Goal: Task Accomplishment & Management: Use online tool/utility

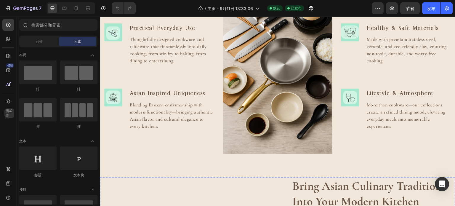
scroll to position [533, 0]
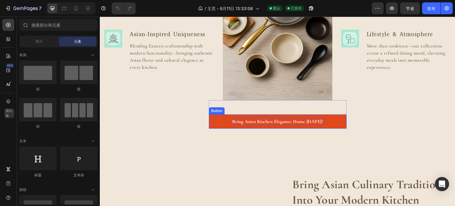
click at [261, 120] on p "Bring Asian Kitchen Elegance Home [DATE]!" at bounding box center [277, 121] width 91 height 7
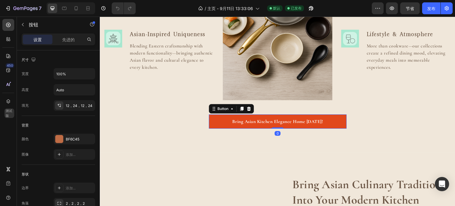
click at [222, 117] on link "Bring Asian Kitchen Elegance Home [DATE]!" at bounding box center [278, 121] width 138 height 14
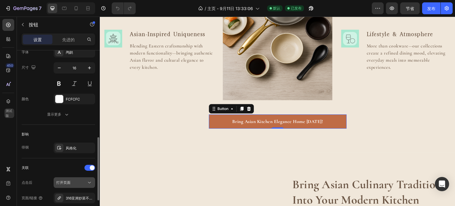
scroll to position [266, 0]
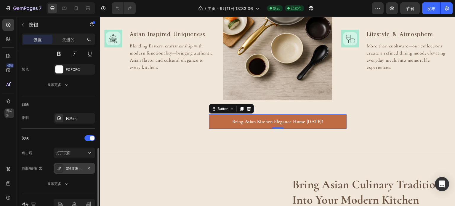
click at [84, 167] on div "316亚洲炒菜不锈钢锅" at bounding box center [74, 168] width 41 height 11
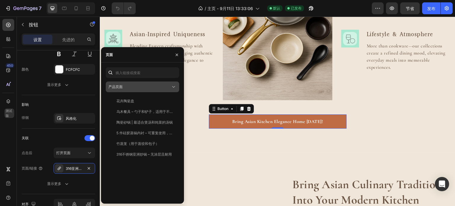
click at [145, 89] on div "产品页面" at bounding box center [139, 86] width 62 height 5
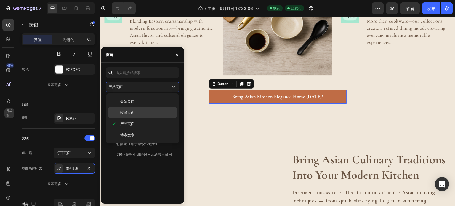
scroll to position [562, 0]
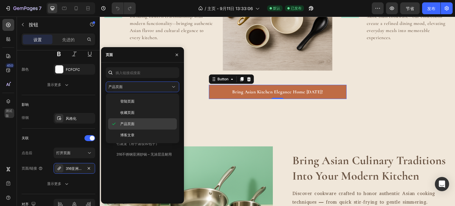
click at [137, 122] on p "产品页面" at bounding box center [147, 123] width 54 height 5
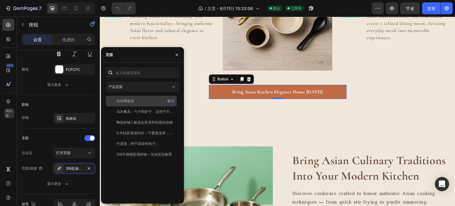
click at [107, 102] on div "花卉陶瓷盘 看法" at bounding box center [141, 101] width 71 height 11
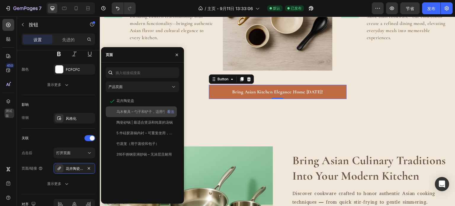
click at [109, 112] on div at bounding box center [112, 111] width 8 height 5
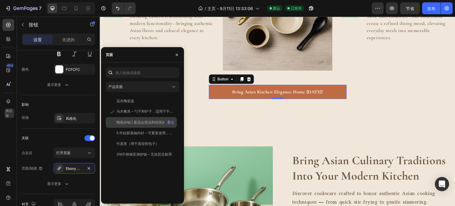
click at [112, 120] on div at bounding box center [112, 122] width 8 height 5
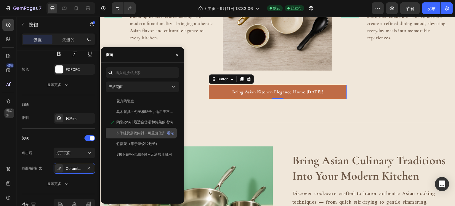
click at [110, 134] on div at bounding box center [112, 132] width 8 height 5
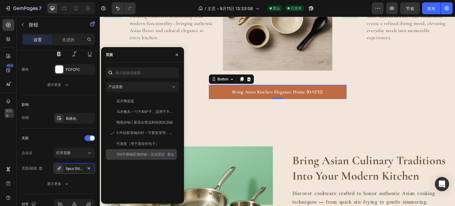
click at [115, 152] on div at bounding box center [112, 154] width 8 height 5
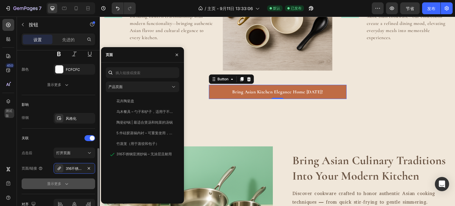
click at [66, 182] on icon "button" at bounding box center [67, 184] width 6 height 6
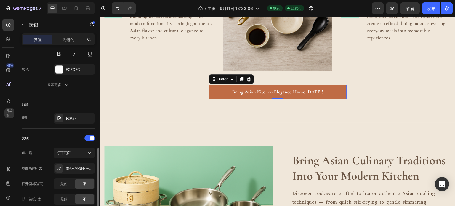
scroll to position [326, 0]
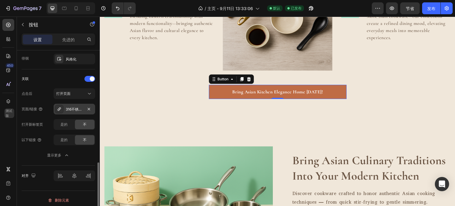
click at [69, 107] on font "316不锈钢亚洲炒锅 – 无涂层且耐用" at bounding box center [93, 109] width 55 height 4
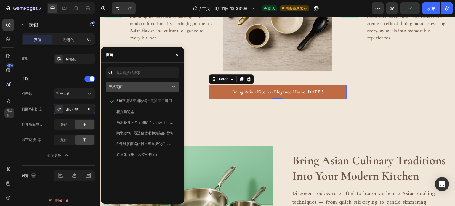
click at [122, 87] on font "产品页面" at bounding box center [115, 86] width 14 height 4
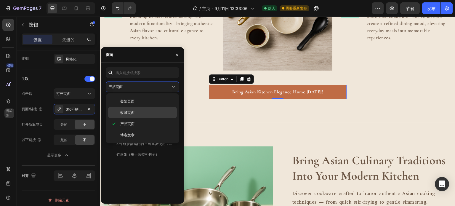
click at [130, 112] on font "收藏页面" at bounding box center [127, 112] width 14 height 4
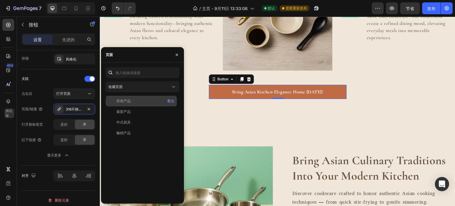
click at [137, 102] on div "所有产品" at bounding box center [141, 100] width 66 height 5
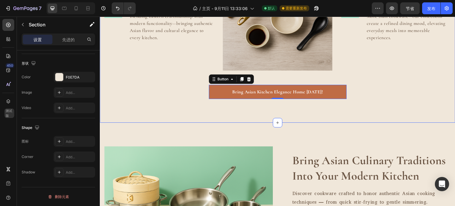
scroll to position [0, 0]
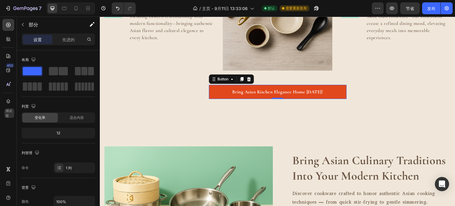
click at [213, 91] on link "Bring Asian Kitchen Elegance Home [DATE]!" at bounding box center [278, 92] width 138 height 14
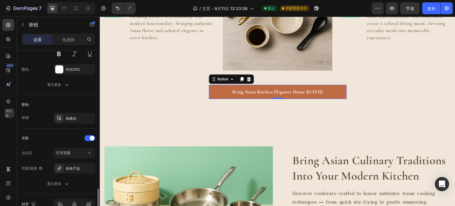
scroll to position [296, 0]
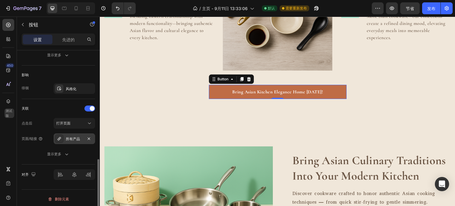
click at [70, 139] on font "所有产品" at bounding box center [73, 138] width 14 height 4
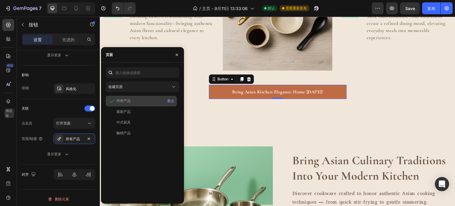
click at [136, 103] on div "所有产品" at bounding box center [141, 101] width 66 height 6
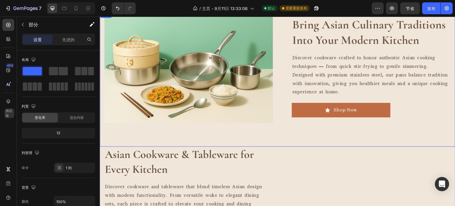
scroll to position [710, 0]
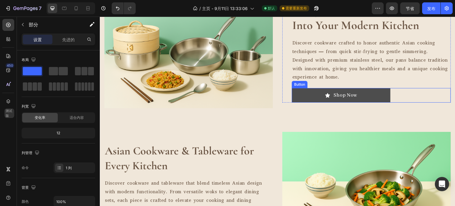
click at [323, 98] on link "Shop Now" at bounding box center [341, 95] width 99 height 15
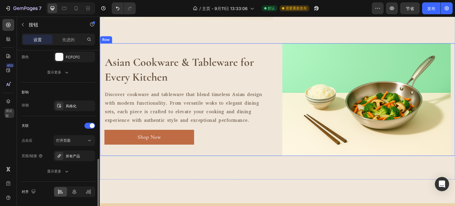
scroll to position [799, 0]
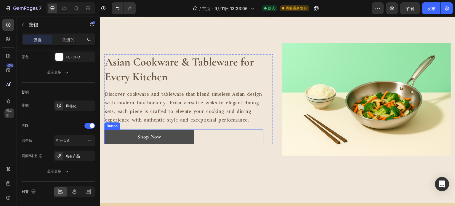
click at [175, 137] on link "Shop Now" at bounding box center [149, 136] width 90 height 15
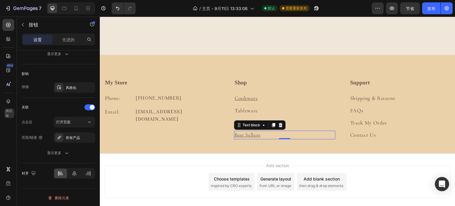
scroll to position [0, 0]
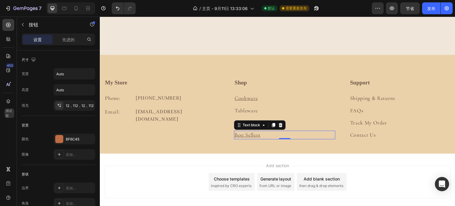
click at [258, 132] on u "Best Sellers" at bounding box center [247, 134] width 26 height 7
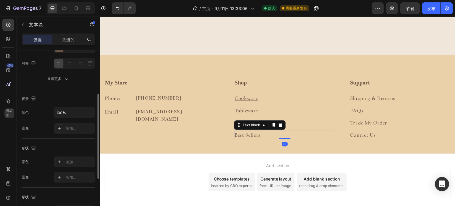
scroll to position [178, 0]
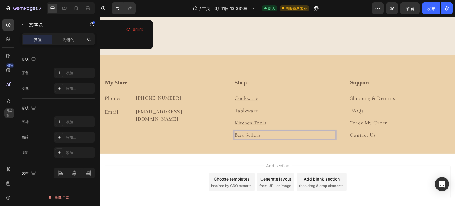
click at [236, 131] on u "Best Sellers" at bounding box center [247, 134] width 26 height 7
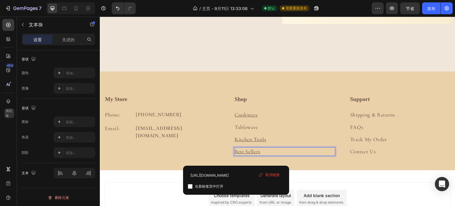
scroll to position [918, 0]
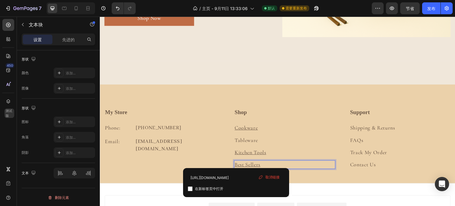
click at [273, 161] on p "Best Sellers ⁠⁠⁠⁠⁠⁠⁠" at bounding box center [284, 164] width 100 height 7
drag, startPoint x: 234, startPoint y: 160, endPoint x: 260, endPoint y: 160, distance: 26.3
click at [260, 161] on p "Best Sellers" at bounding box center [284, 164] width 100 height 7
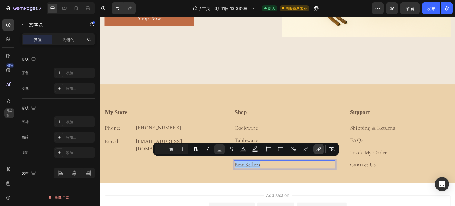
click at [319, 149] on icon "Editor contextual toolbar" at bounding box center [319, 149] width 6 height 6
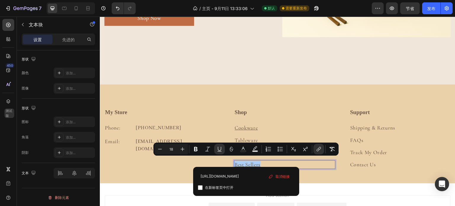
scroll to position [0, 0]
click at [281, 177] on font "取消链接" at bounding box center [282, 176] width 14 height 4
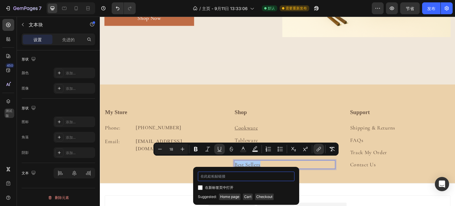
click at [221, 177] on input "编辑器上下文工具栏" at bounding box center [246, 175] width 97 height 9
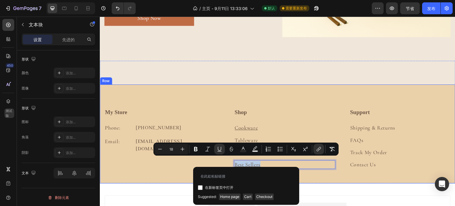
click at [318, 173] on div "My Store Heading Phone: Text block +18774857778 Text block Row Email: Text bloc…" at bounding box center [277, 145] width 355 height 75
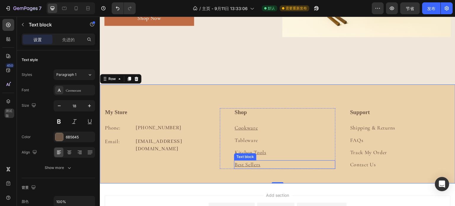
click at [250, 161] on u "Best Sellers" at bounding box center [247, 164] width 26 height 7
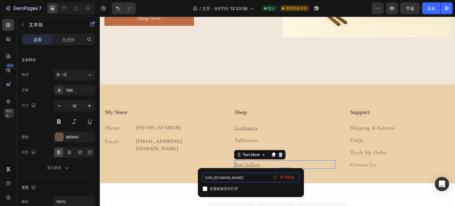
click at [269, 179] on input "[URL][DOMAIN_NAME]" at bounding box center [250, 177] width 97 height 9
click at [283, 178] on font "取消链接" at bounding box center [287, 177] width 14 height 4
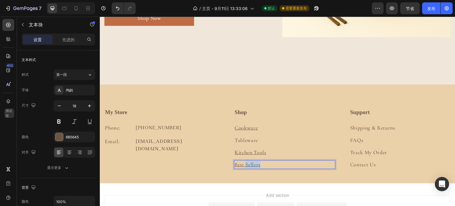
click at [256, 163] on u "Best Sellers" at bounding box center [247, 164] width 26 height 7
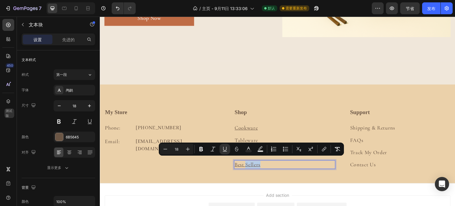
click at [262, 161] on p "Best Sellers" at bounding box center [284, 164] width 100 height 7
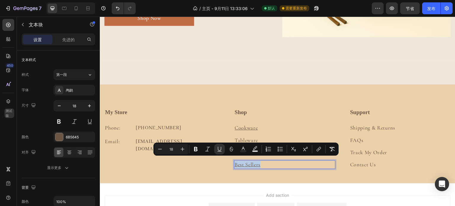
drag, startPoint x: 233, startPoint y: 160, endPoint x: 261, endPoint y: 162, distance: 28.2
click at [319, 151] on icon "Editor contextual toolbar" at bounding box center [319, 149] width 6 height 6
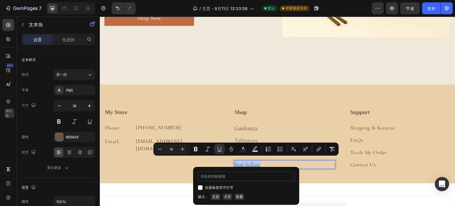
click at [226, 180] on input "编辑器上下文工具栏" at bounding box center [246, 175] width 97 height 9
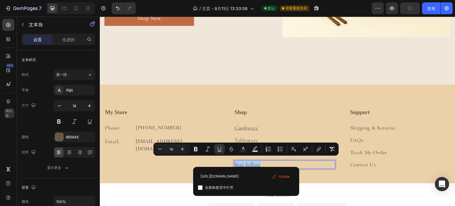
type input "https://zencookwarehome.com/collections/best-sellers"
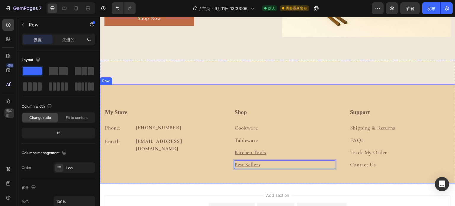
click at [266, 166] on div "My Store Heading Phone: Text block +18774857778 Text block Row Email: Text bloc…" at bounding box center [277, 145] width 355 height 75
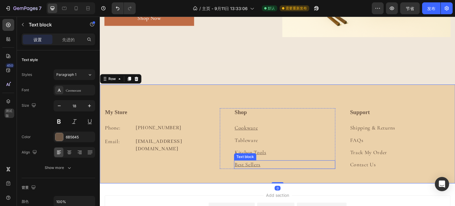
click at [246, 162] on u "Best Sellers" at bounding box center [247, 164] width 26 height 7
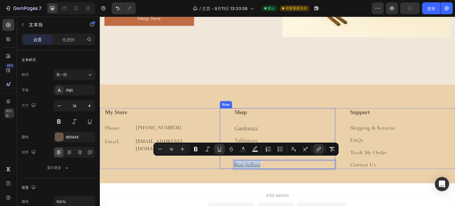
drag, startPoint x: 261, startPoint y: 162, endPoint x: 231, endPoint y: 164, distance: 29.1
click at [231, 164] on div "Shop Heading Cookware Text block Tableware Text block Kitchen Tools Text block …" at bounding box center [277, 138] width 115 height 61
click at [316, 150] on icon "Editor contextual toolbar" at bounding box center [319, 149] width 6 height 6
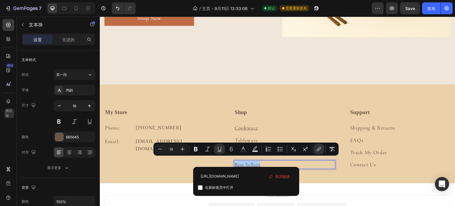
click at [201, 187] on input "编辑器上下文工具栏" at bounding box center [200, 187] width 5 height 5
checkbox input "true"
click at [277, 124] on p "Cookware" at bounding box center [284, 127] width 100 height 7
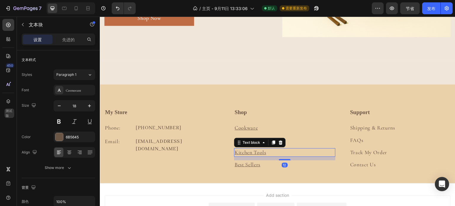
click at [259, 149] on u "Kitchen Tools" at bounding box center [250, 152] width 32 height 7
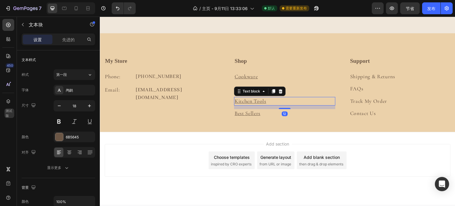
scroll to position [947, 0]
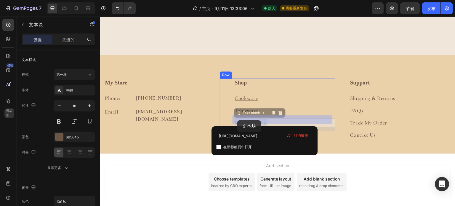
drag, startPoint x: 266, startPoint y: 121, endPoint x: 239, endPoint y: 120, distance: 27.2
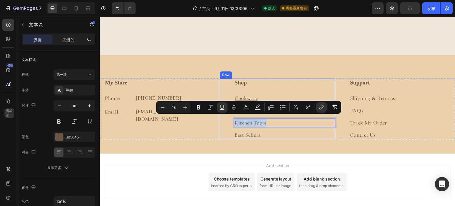
drag, startPoint x: 264, startPoint y: 120, endPoint x: 231, endPoint y: 121, distance: 33.2
click at [231, 121] on div "Shop Heading Cookware Text block Tableware Text block Kitchen Tools Text block …" at bounding box center [277, 108] width 115 height 61
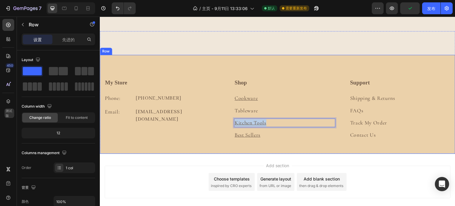
click at [291, 138] on div "My Store Heading Phone: Text block +18774857778 Text block Row Email: Text bloc…" at bounding box center [277, 115] width 355 height 75
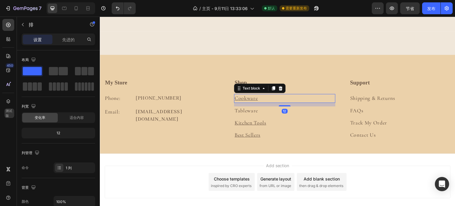
click at [253, 96] on u "Cookware" at bounding box center [245, 98] width 23 height 7
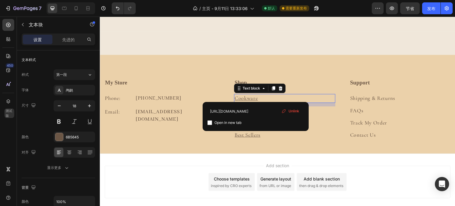
click at [257, 95] on p "Cookware" at bounding box center [284, 97] width 100 height 7
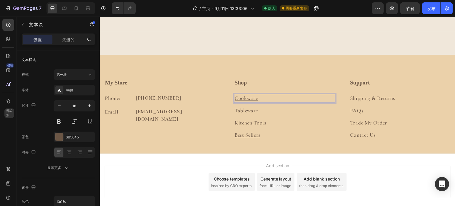
click at [257, 95] on p "Cookware" at bounding box center [284, 97] width 100 height 7
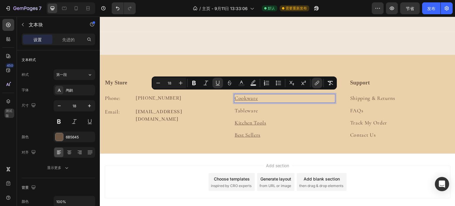
click at [257, 95] on p "Cookware" at bounding box center [284, 97] width 100 height 7
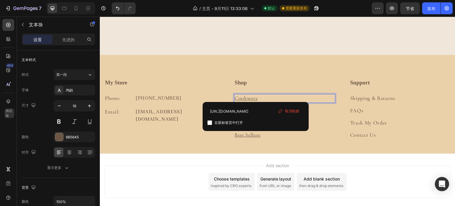
click at [257, 95] on p "Cookware ⁠⁠⁠⁠⁠⁠⁠" at bounding box center [284, 97] width 100 height 7
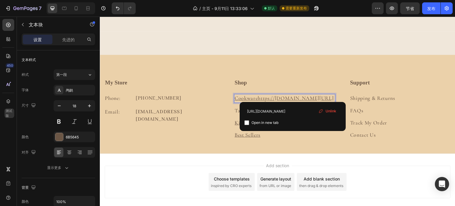
click at [297, 95] on p "Cookwarehttps://8nbw0q-ti.myshopify.com/products/316-asian-stir-fry-stainless-p…" at bounding box center [284, 97] width 100 height 7
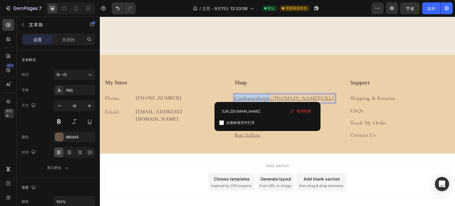
drag, startPoint x: 266, startPoint y: 95, endPoint x: 234, endPoint y: 94, distance: 32.9
click at [234, 95] on u "Cookwarehttps://8nbw0q-ti.myshopify.com/products/316-asian-stir-fry-stainless-p…" at bounding box center [283, 98] width 99 height 7
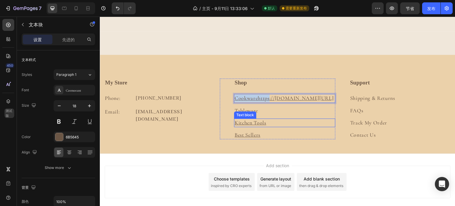
click at [318, 126] on p "Kitchen Tools" at bounding box center [284, 122] width 100 height 7
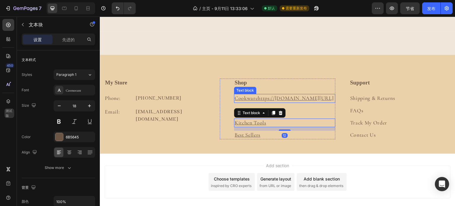
click at [257, 101] on u "Cookwarehttps://8nbw0q-ti.myshopify.com/products/316-asian-stir-fry-stainless-p…" at bounding box center [283, 98] width 99 height 7
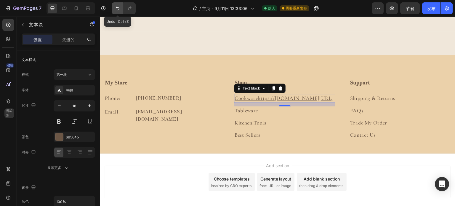
click at [117, 8] on icon "撤消/重做" at bounding box center [118, 9] width 4 height 4
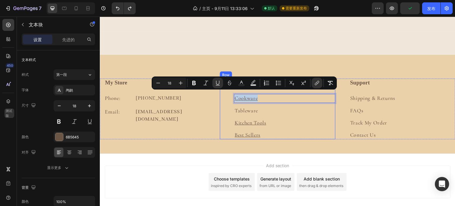
drag, startPoint x: 256, startPoint y: 96, endPoint x: 230, endPoint y: 97, distance: 25.8
click at [230, 97] on div "Shop Heading Cookware Text block 12 Tableware Text block Kitchen Tools Text blo…" at bounding box center [277, 108] width 115 height 61
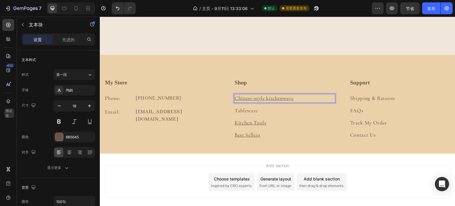
click at [292, 95] on u "Chinese-style kitchenware" at bounding box center [263, 98] width 59 height 7
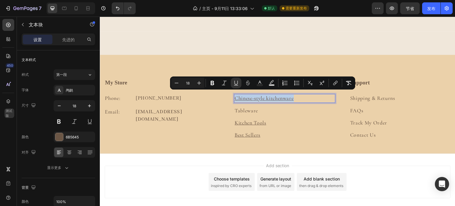
drag, startPoint x: 235, startPoint y: 94, endPoint x: 285, endPoint y: 96, distance: 50.1
click at [285, 96] on u "Chinese-style kitchenware" at bounding box center [263, 98] width 59 height 7
click at [334, 84] on icon "编辑器上下文工具栏" at bounding box center [335, 83] width 6 height 6
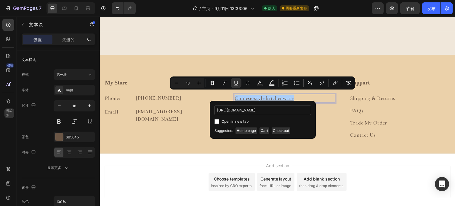
scroll to position [0, 71]
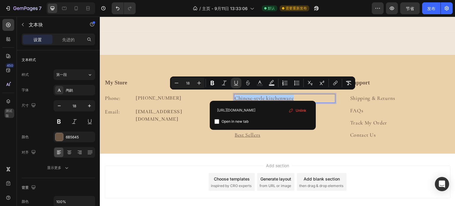
type input "[URL][DOMAIN_NAME]"
click at [220, 125] on label "Open in new tab" at bounding box center [233, 121] width 29 height 7
checkbox input "true"
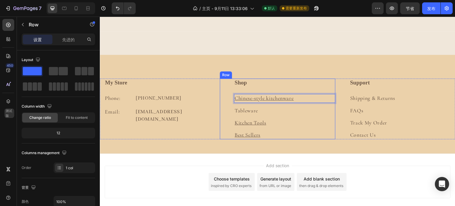
click at [327, 113] on div "Shop Heading Chinese-style kitchenware Text block 12 Tableware Text block Kitch…" at bounding box center [284, 108] width 101 height 61
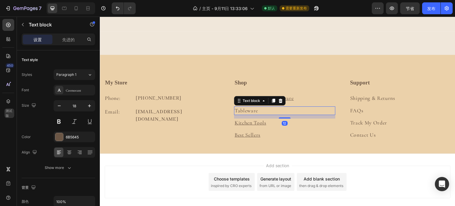
click at [247, 109] on p "Tableware" at bounding box center [284, 110] width 100 height 7
click at [275, 131] on p "Best Sellers" at bounding box center [284, 134] width 100 height 7
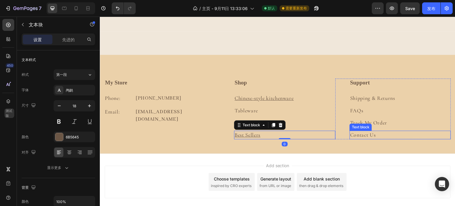
click at [368, 126] on div "Text block" at bounding box center [360, 126] width 22 height 7
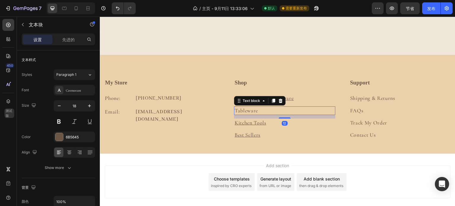
click at [252, 108] on p "Tableware" at bounding box center [284, 110] width 100 height 7
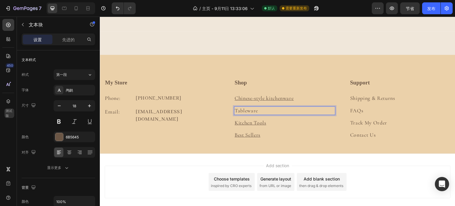
click at [255, 109] on p "Tableware" at bounding box center [284, 110] width 100 height 7
drag, startPoint x: 256, startPoint y: 109, endPoint x: 229, endPoint y: 109, distance: 26.9
click at [229, 109] on div "Shop Heading Chinese-style kitchenware Text block Tableware Text block 12 Kitch…" at bounding box center [277, 108] width 115 height 61
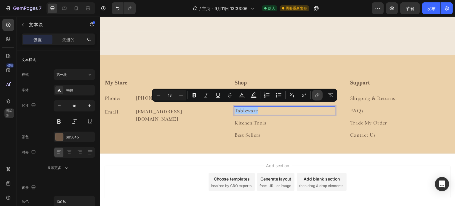
drag, startPoint x: 320, startPoint y: 95, endPoint x: 317, endPoint y: 97, distance: 3.3
click at [320, 95] on button "关联" at bounding box center [317, 95] width 11 height 11
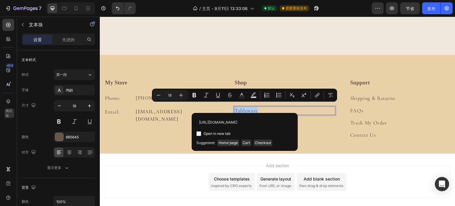
scroll to position [0, 88]
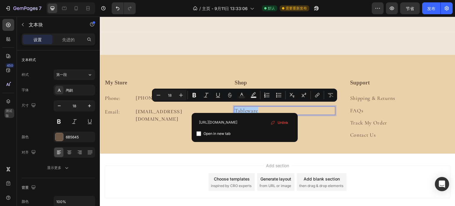
type input "[URL][DOMAIN_NAME]"
click at [200, 132] on input "编辑器上下文工具栏" at bounding box center [198, 133] width 5 height 5
checkbox input "true"
click at [325, 135] on p "Best Sellers" at bounding box center [284, 134] width 100 height 7
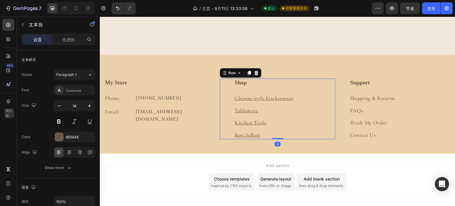
click at [301, 114] on div "Shop Heading Chinese-style kitchenware Text block Tableware Text block Kitchen …" at bounding box center [284, 108] width 101 height 61
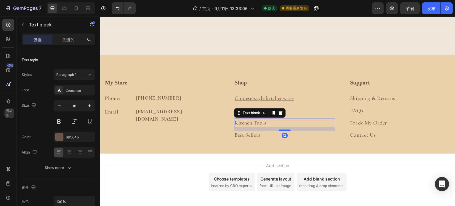
click at [262, 121] on u "Kitchen Tools" at bounding box center [250, 122] width 32 height 7
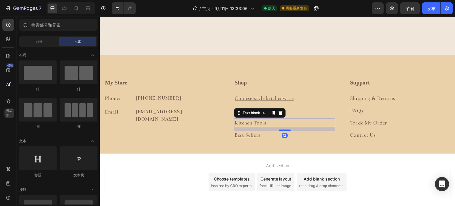
click at [262, 154] on div "Add section Choose templates inspired by CRO experts Generate layout from URL o…" at bounding box center [277, 190] width 355 height 73
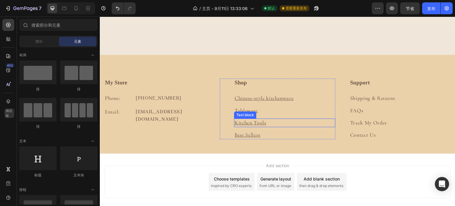
drag, startPoint x: 251, startPoint y: 119, endPoint x: 257, endPoint y: 119, distance: 6.2
click at [251, 119] on u "Kitchen Tools" at bounding box center [250, 122] width 32 height 7
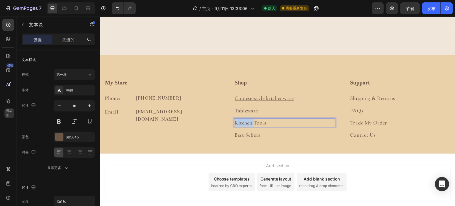
click at [260, 120] on u "Kitchen Tools" at bounding box center [250, 122] width 32 height 7
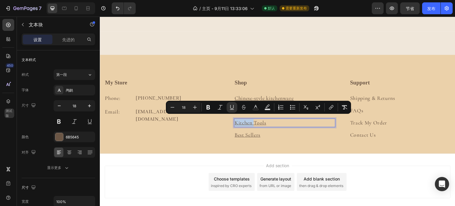
click at [265, 120] on p "Kitchen Tools" at bounding box center [284, 122] width 100 height 7
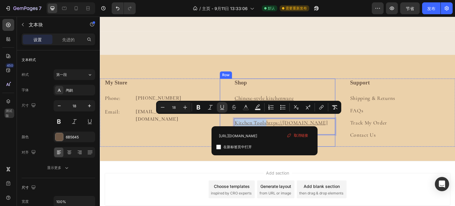
drag, startPoint x: 264, startPoint y: 120, endPoint x: 232, endPoint y: 121, distance: 32.3
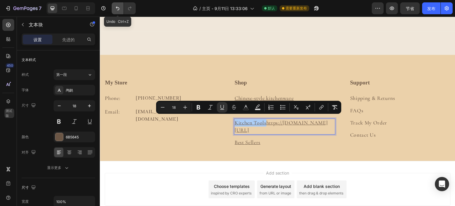
click at [116, 9] on icon "撤消/重做" at bounding box center [118, 8] width 6 height 6
type input "16"
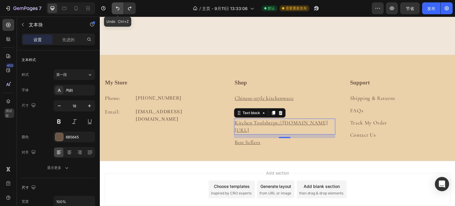
click at [116, 9] on icon "撤消/重做" at bounding box center [118, 8] width 6 height 6
click at [118, 9] on icon "撤消/重做" at bounding box center [118, 8] width 6 height 6
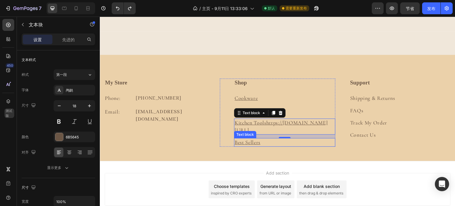
click at [254, 146] on p "Best Sellers" at bounding box center [284, 142] width 100 height 7
click at [293, 126] on u "Kitchen Toolshttps://8nbw0q-ti.myshopify.com/products/316-asian-stir-fry-stainl…" at bounding box center [280, 126] width 93 height 14
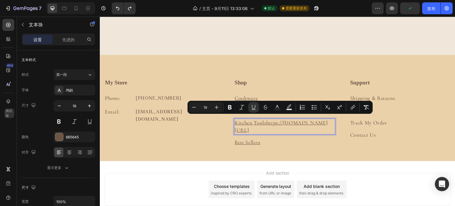
drag, startPoint x: 272, startPoint y: 136, endPoint x: 275, endPoint y: 122, distance: 14.9
click at [275, 122] on p "Kitchen Toolshttps://8nbw0q-ti.myshopify.com/products/316-asian-stir-fry-stainl…" at bounding box center [284, 126] width 100 height 15
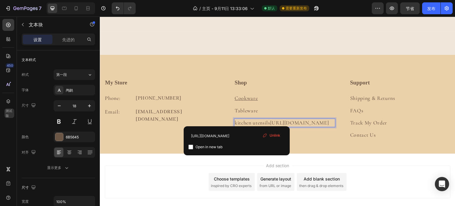
click at [271, 119] on p "kitchen utensils https://8nbw0q-ti.myshopify.com/products/316-asian-stir-fry-st…" at bounding box center [284, 122] width 100 height 7
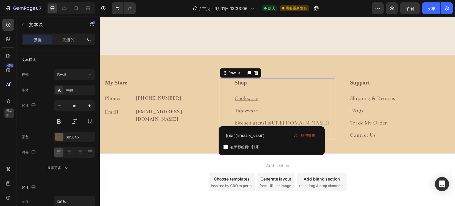
click at [274, 101] on div "Shop Heading Cookware Text block Tableware Text block kitchen utensils https://…" at bounding box center [284, 108] width 101 height 61
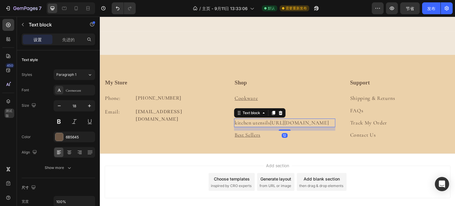
click at [270, 126] on link "[URL][DOMAIN_NAME]" at bounding box center [299, 122] width 59 height 7
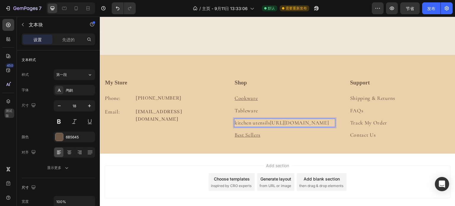
click at [270, 126] on link "[URL][DOMAIN_NAME]" at bounding box center [299, 122] width 59 height 7
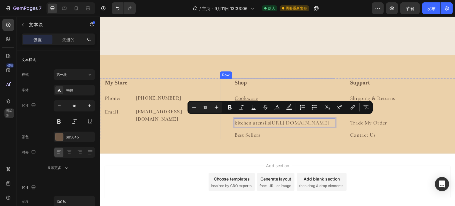
drag, startPoint x: 276, startPoint y: 134, endPoint x: 230, endPoint y: 117, distance: 50.0
click at [230, 117] on div "Shop Heading Cookware Text block Tableware Text block kitchen utensils https://…" at bounding box center [277, 108] width 115 height 61
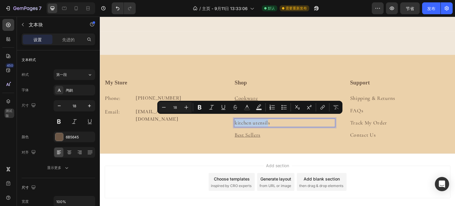
drag, startPoint x: 234, startPoint y: 119, endPoint x: 267, endPoint y: 118, distance: 33.7
click at [267, 119] on p "kitchen utensils" at bounding box center [284, 122] width 100 height 7
click at [327, 108] on button "关联" at bounding box center [322, 107] width 11 height 11
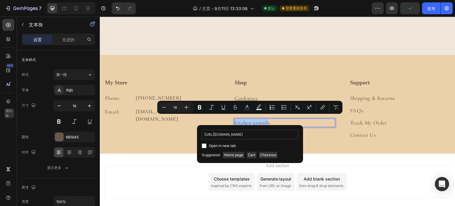
scroll to position [0, 10]
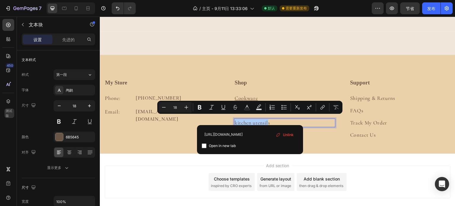
type input "[URL][DOMAIN_NAME]"
click at [204, 147] on input "编辑器上下文工具栏" at bounding box center [204, 145] width 5 height 5
checkbox input "true"
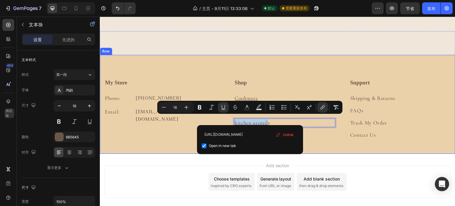
click at [340, 145] on div "My Store Heading Phone: Text block +18774857778 Text block Row Email: Text bloc…" at bounding box center [277, 115] width 355 height 75
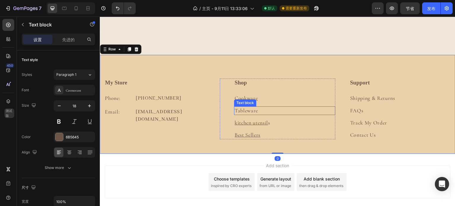
click at [240, 107] on p "Tableware" at bounding box center [284, 110] width 100 height 7
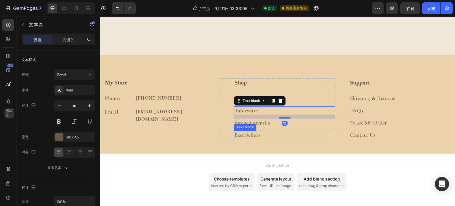
click at [254, 134] on u "Best Sellers" at bounding box center [247, 134] width 26 height 7
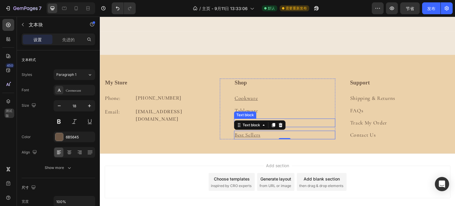
click at [241, 112] on div "Text block" at bounding box center [245, 114] width 20 height 5
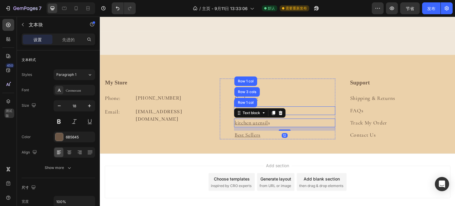
click at [317, 107] on p "Tableware" at bounding box center [284, 110] width 100 height 7
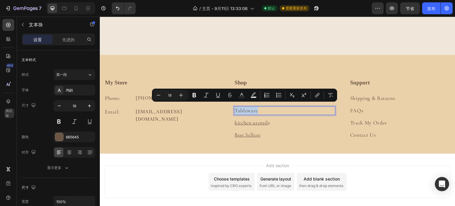
drag, startPoint x: 256, startPoint y: 108, endPoint x: 229, endPoint y: 108, distance: 27.2
click at [229, 108] on div "Shop Heading Cookware Text block Tableware Text block 12 kitchen utensil s Text…" at bounding box center [277, 108] width 115 height 61
click at [316, 95] on icon "Editor contextual toolbar" at bounding box center [317, 95] width 6 height 6
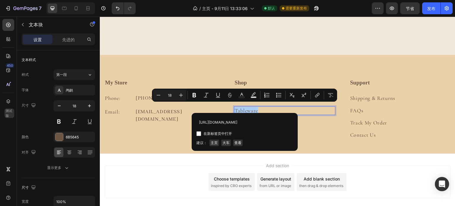
scroll to position [0, 88]
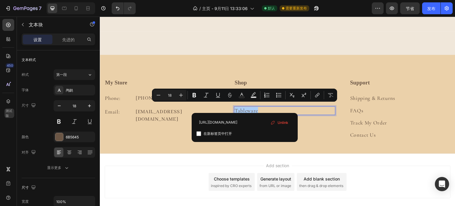
type input "[URL][DOMAIN_NAME]"
click at [199, 134] on input "编辑器上下文工具栏" at bounding box center [198, 133] width 5 height 5
checkbox input "true"
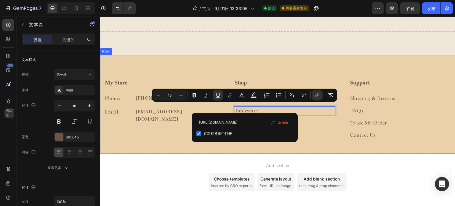
click at [326, 136] on div "My Store Heading Phone: Text block +18774857778 Text block Row Email: Text bloc…" at bounding box center [277, 115] width 355 height 75
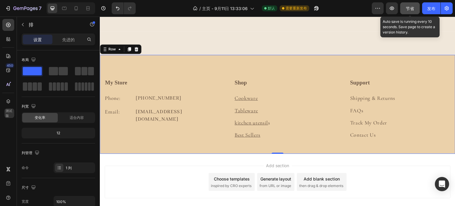
click at [411, 11] on div "节省" at bounding box center [410, 8] width 8 height 6
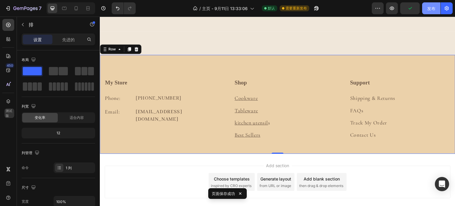
click at [433, 11] on font "发布" at bounding box center [431, 8] width 8 height 6
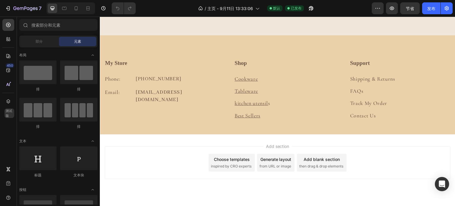
scroll to position [882, 0]
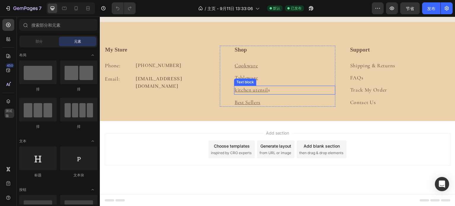
click at [266, 92] on u "kitchen utensil" at bounding box center [250, 89] width 33 height 7
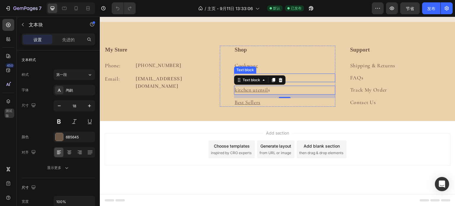
click at [295, 78] on p "Tableware" at bounding box center [284, 77] width 100 height 7
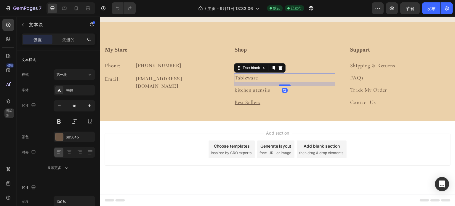
click at [266, 77] on p "Tableware" at bounding box center [284, 77] width 100 height 7
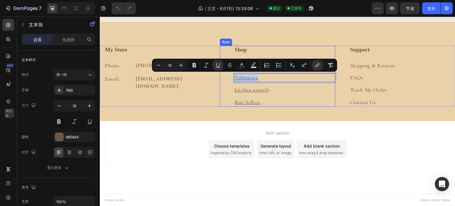
drag, startPoint x: 258, startPoint y: 78, endPoint x: 232, endPoint y: 78, distance: 26.6
click at [232, 78] on div "Shop Heading Cookware Text block Tableware Text block 12 kitchen utensil s Text…" at bounding box center [277, 76] width 115 height 61
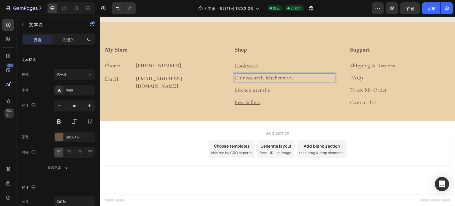
click at [296, 78] on p "Chinese-style kitchenware" at bounding box center [284, 77] width 100 height 7
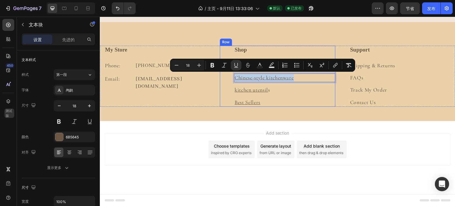
drag, startPoint x: 296, startPoint y: 78, endPoint x: 230, endPoint y: 78, distance: 65.7
click at [230, 78] on div "Shop Heading Cookware Text block Chinese-style kitchenware Text block 12 kitche…" at bounding box center [277, 76] width 115 height 61
click at [336, 69] on button "link" at bounding box center [335, 65] width 11 height 11
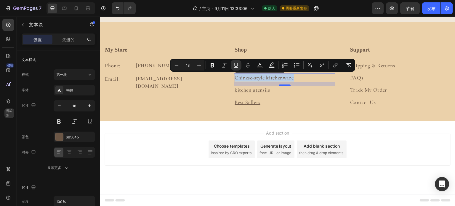
click at [300, 75] on p "Chinese-style kitchenware" at bounding box center [284, 77] width 100 height 7
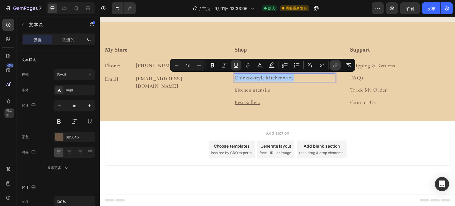
click at [335, 68] on icon "编辑器上下文工具栏" at bounding box center [335, 65] width 6 height 6
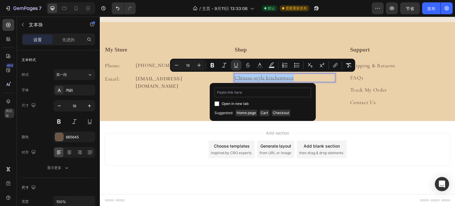
click at [266, 93] on input "编辑器上下文工具栏" at bounding box center [262, 92] width 97 height 9
type input "[URL][DOMAIN_NAME]"
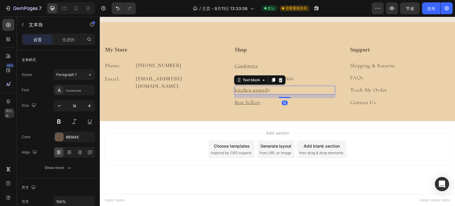
click at [328, 94] on div "kitchen utensil s Text block 12" at bounding box center [284, 90] width 101 height 9
click at [308, 78] on p "Chinese-style kitchenware" at bounding box center [284, 77] width 100 height 7
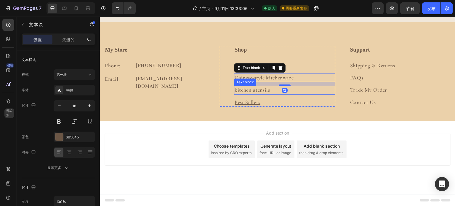
click at [305, 90] on p "kitchen utensil s" at bounding box center [284, 89] width 100 height 7
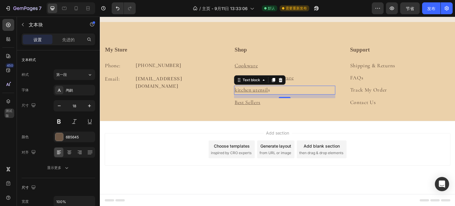
click at [268, 92] on p "kitchen utensil s" at bounding box center [284, 89] width 100 height 7
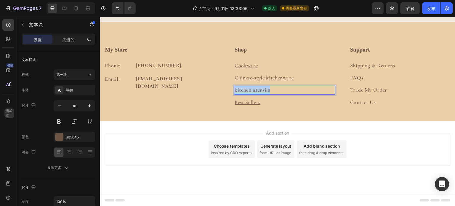
drag, startPoint x: 268, startPoint y: 91, endPoint x: 230, endPoint y: 91, distance: 38.2
click at [230, 91] on div "Shop Heading Cookware Text block Chinese-style kitchenware Text block kitchen u…" at bounding box center [277, 76] width 115 height 61
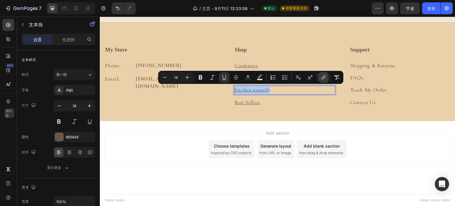
click at [321, 79] on icon "编辑器上下文工具栏" at bounding box center [323, 77] width 6 height 6
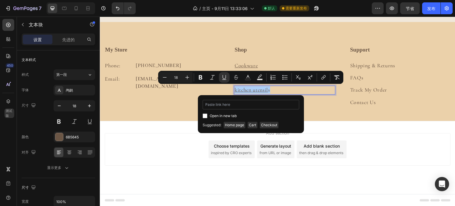
click at [255, 103] on input "编辑器上下文工具栏" at bounding box center [250, 104] width 97 height 9
type input "[URL][DOMAIN_NAME]"
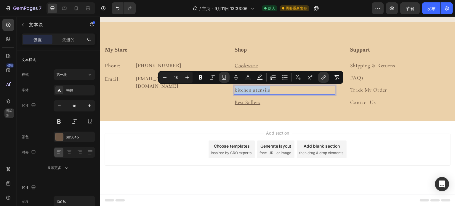
click at [288, 89] on p "kitchen utensil s" at bounding box center [284, 89] width 100 height 7
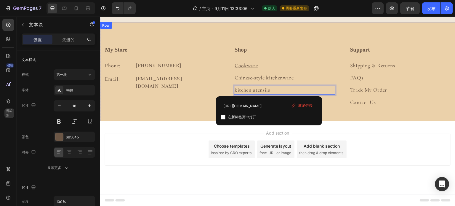
click at [340, 109] on div "My Store Heading Phone: Text block [PHONE_NUMBER] Text block Row Email: Text bl…" at bounding box center [277, 83] width 355 height 75
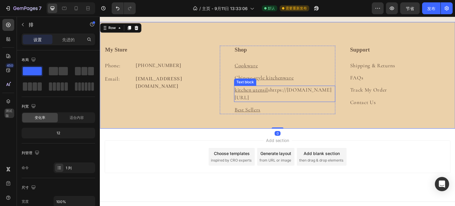
drag, startPoint x: 273, startPoint y: 103, endPoint x: 268, endPoint y: 102, distance: 4.8
click at [273, 101] on p "kitchen utensil shttps://[DOMAIN_NAME][URL]" at bounding box center [284, 93] width 100 height 15
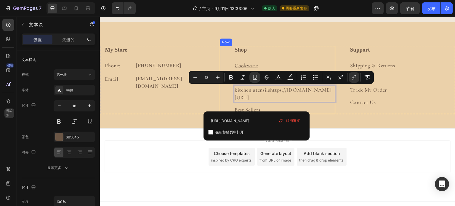
drag, startPoint x: 260, startPoint y: 103, endPoint x: 230, endPoint y: 87, distance: 33.5
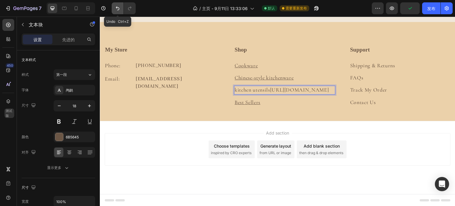
click at [113, 6] on button "撤消/重做" at bounding box center [118, 8] width 12 height 12
click at [115, 5] on button "撤消/重做" at bounding box center [118, 8] width 12 height 12
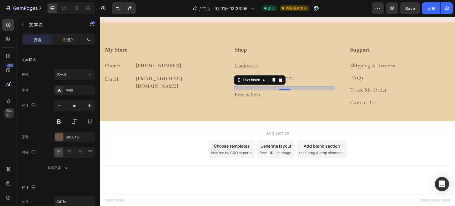
click at [248, 87] on div "12" at bounding box center [284, 89] width 101 height 4
click at [121, 9] on button "撤消/重做" at bounding box center [118, 8] width 12 height 12
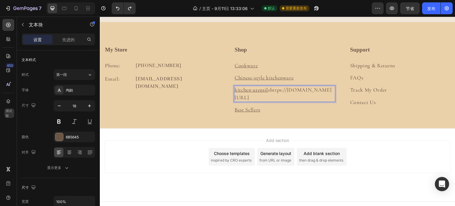
click at [261, 101] on p "kitchen utensil shttps://[DOMAIN_NAME][URL]" at bounding box center [284, 93] width 100 height 15
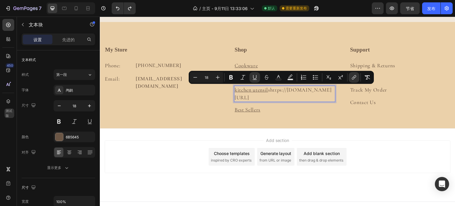
drag, startPoint x: 261, startPoint y: 104, endPoint x: 253, endPoint y: 103, distance: 8.4
click at [253, 101] on p "kitchen utensil shttps://[DOMAIN_NAME][URL]" at bounding box center [284, 93] width 100 height 15
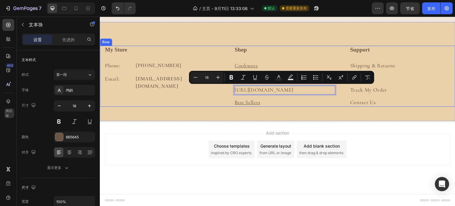
drag, startPoint x: 249, startPoint y: 97, endPoint x: 210, endPoint y: 86, distance: 40.9
click at [210, 86] on div "My Store Heading Phone: Text block [PHONE_NUMBER] Text block Row Email: Text bl…" at bounding box center [277, 76] width 355 height 61
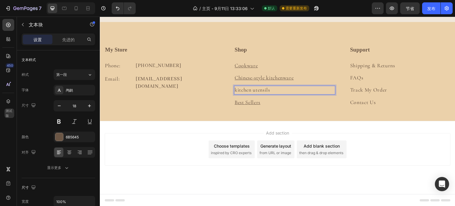
click at [270, 89] on p "kitchen utensils" at bounding box center [284, 89] width 100 height 7
drag, startPoint x: 270, startPoint y: 88, endPoint x: 229, endPoint y: 89, distance: 40.9
click at [228, 89] on div "Shop Heading Cookware Text block Chinese-style kitchenware Text block kitchen u…" at bounding box center [277, 76] width 115 height 61
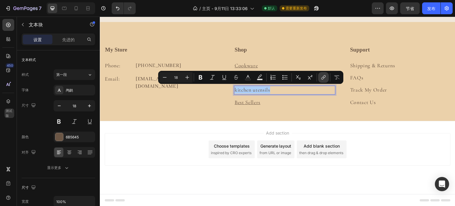
click at [326, 79] on icon "Editor contextual toolbar" at bounding box center [323, 77] width 6 height 6
click at [277, 88] on p "kitchen utensils" at bounding box center [284, 89] width 100 height 7
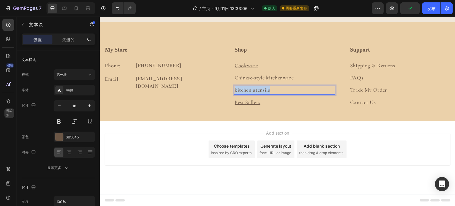
drag, startPoint x: 274, startPoint y: 90, endPoint x: 234, endPoint y: 89, distance: 40.6
click at [234, 89] on p "kitchen utensils" at bounding box center [284, 89] width 100 height 7
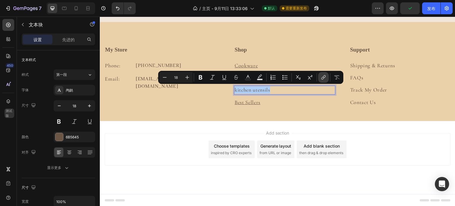
click at [322, 78] on icon "编辑器上下文工具栏" at bounding box center [323, 77] width 6 height 6
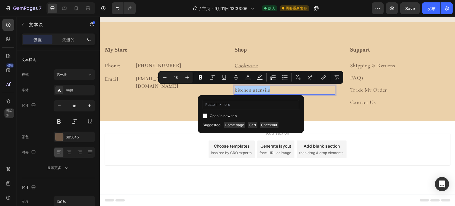
click at [255, 104] on input "编辑器上下文工具栏" at bounding box center [250, 104] width 97 height 9
type input "[URL][DOMAIN_NAME]"
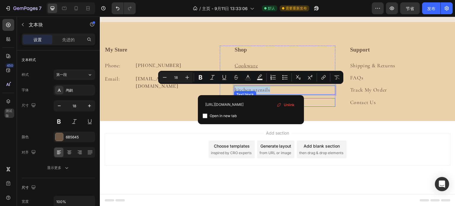
click at [321, 102] on p "Best Sellers" at bounding box center [284, 102] width 100 height 7
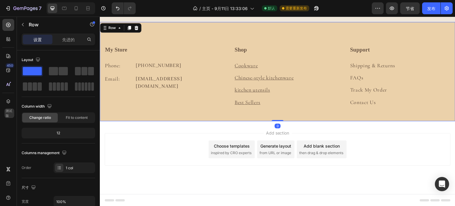
click at [356, 110] on div "My Store Heading Phone: Text block [PHONE_NUMBER] Text block Row Email: Text bl…" at bounding box center [277, 83] width 355 height 75
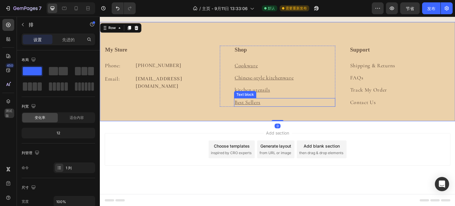
click at [255, 102] on u "Best Sellers" at bounding box center [247, 102] width 26 height 7
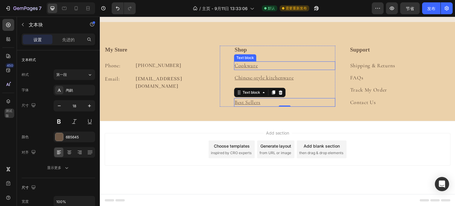
click at [275, 67] on p "Cookware" at bounding box center [284, 65] width 100 height 7
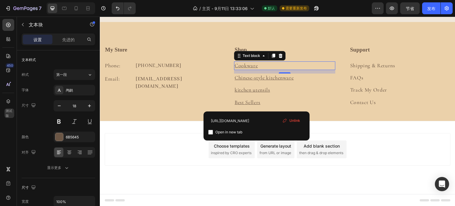
click at [254, 65] on u "Cookware" at bounding box center [245, 65] width 23 height 7
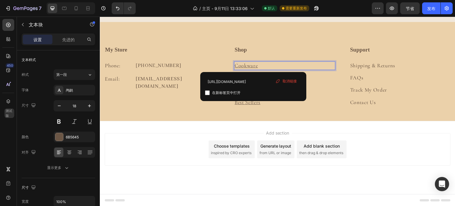
click at [256, 65] on p "Cookware" at bounding box center [284, 65] width 100 height 7
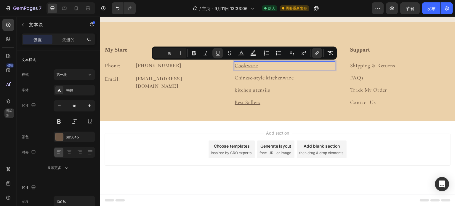
drag, startPoint x: 256, startPoint y: 65, endPoint x: 242, endPoint y: 65, distance: 14.2
click at [242, 65] on p "Cookware" at bounding box center [284, 65] width 100 height 7
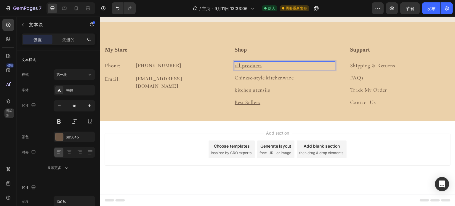
click at [234, 65] on u "all products" at bounding box center [247, 65] width 27 height 7
click at [280, 63] on p "All products" at bounding box center [284, 65] width 100 height 7
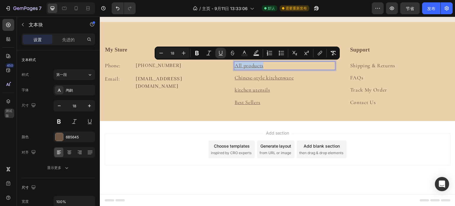
drag, startPoint x: 266, startPoint y: 66, endPoint x: 234, endPoint y: 65, distance: 31.7
click at [234, 65] on p "All products" at bounding box center [284, 65] width 100 height 7
click at [317, 53] on icon "Editor contextual toolbar" at bounding box center [320, 53] width 6 height 6
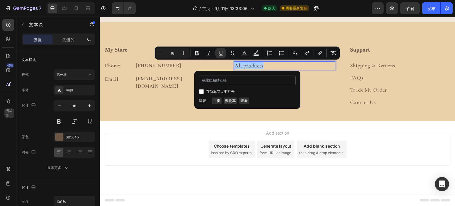
click at [248, 82] on input "编辑器上下文工具栏" at bounding box center [247, 79] width 97 height 9
type input "[URL][DOMAIN_NAME]"
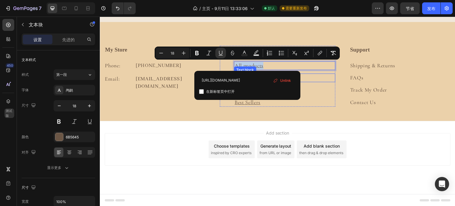
click at [315, 79] on p "Chinese-style kitchenware" at bounding box center [284, 77] width 100 height 7
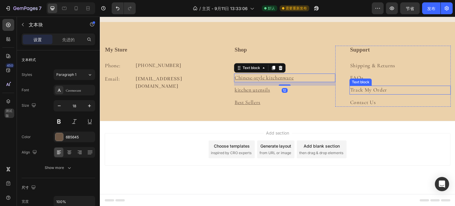
click at [365, 86] on p "Track My Order" at bounding box center [400, 89] width 100 height 7
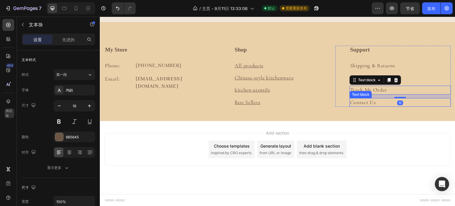
click at [353, 105] on p "Contact Us" at bounding box center [400, 102] width 100 height 7
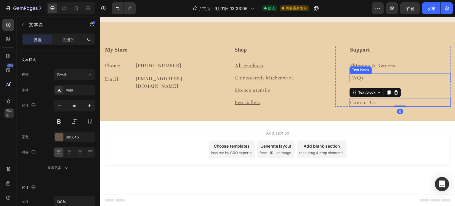
click at [359, 69] on div "Text block" at bounding box center [361, 69] width 20 height 5
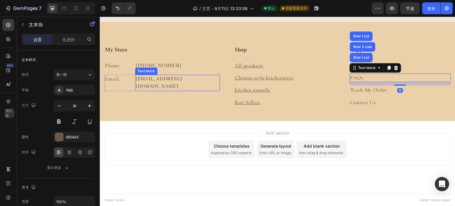
click at [177, 78] on p "[EMAIL_ADDRESS][DOMAIN_NAME]" at bounding box center [178, 82] width 84 height 15
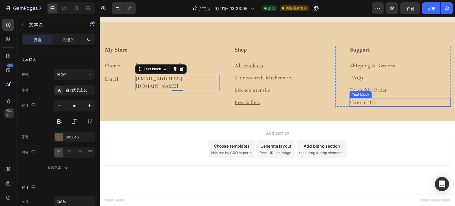
click at [365, 103] on p "Contact Us" at bounding box center [400, 102] width 100 height 7
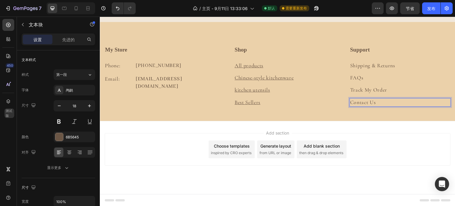
click at [377, 101] on p "Contact Us" at bounding box center [400, 102] width 100 height 7
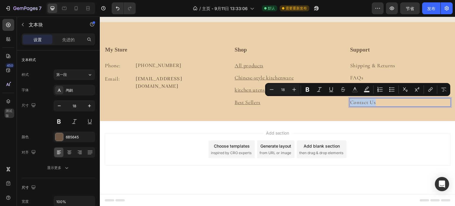
drag, startPoint x: 377, startPoint y: 101, endPoint x: 348, endPoint y: 102, distance: 29.3
click at [350, 102] on p "Contact Us" at bounding box center [400, 102] width 100 height 7
click at [426, 88] on button "link" at bounding box center [430, 89] width 11 height 11
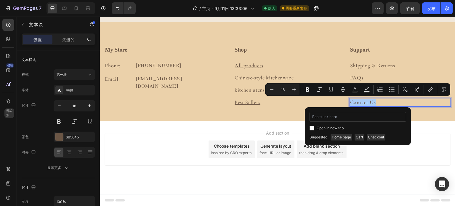
type input "[URL][DOMAIN_NAME]"
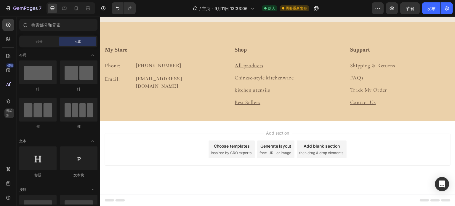
click at [423, 137] on div "Add section Choose templates inspired by CRO experts Generate layout from URL o…" at bounding box center [277, 149] width 346 height 33
click at [374, 89] on p "Track My Order" at bounding box center [400, 89] width 100 height 7
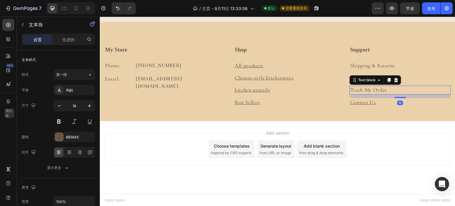
click at [382, 89] on p "Track My Order" at bounding box center [400, 89] width 100 height 7
click at [383, 89] on p "Track My Order" at bounding box center [400, 89] width 100 height 7
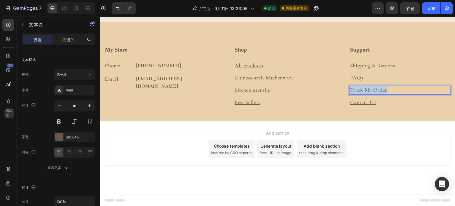
drag, startPoint x: 383, startPoint y: 89, endPoint x: 339, endPoint y: 88, distance: 44.1
click at [346, 90] on div "Support Heading Shipping & Returns Text block FAQs Text block Track My Order Te…" at bounding box center [392, 76] width 115 height 61
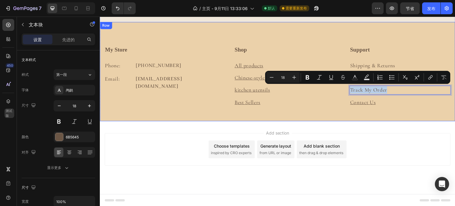
click at [382, 108] on div "My Store Heading Phone: Text block [PHONE_NUMBER] Text block Row Email: Text bl…" at bounding box center [277, 83] width 355 height 75
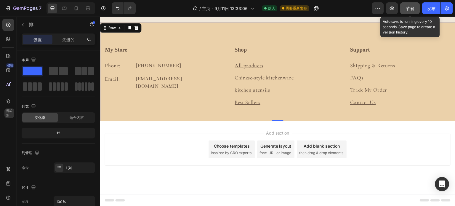
click at [406, 12] on button "节省" at bounding box center [410, 8] width 20 height 12
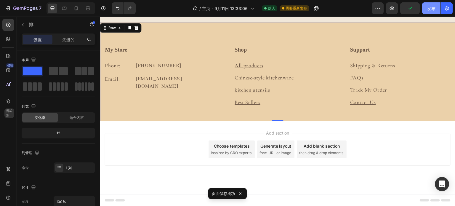
click at [429, 10] on font "发布" at bounding box center [431, 8] width 8 height 5
